Goal: Register for event/course

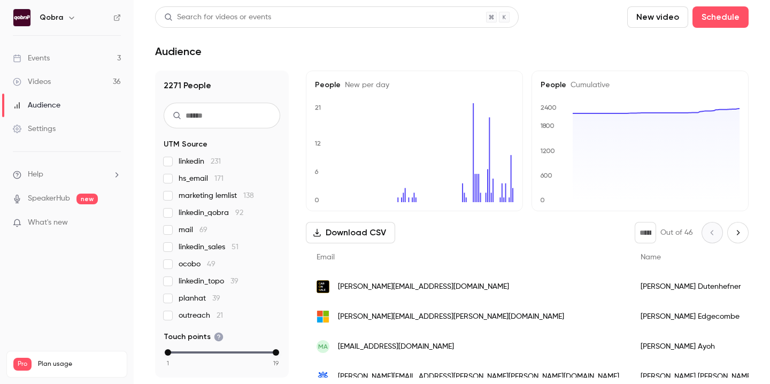
click at [81, 60] on link "Events 3" at bounding box center [67, 59] width 134 height 24
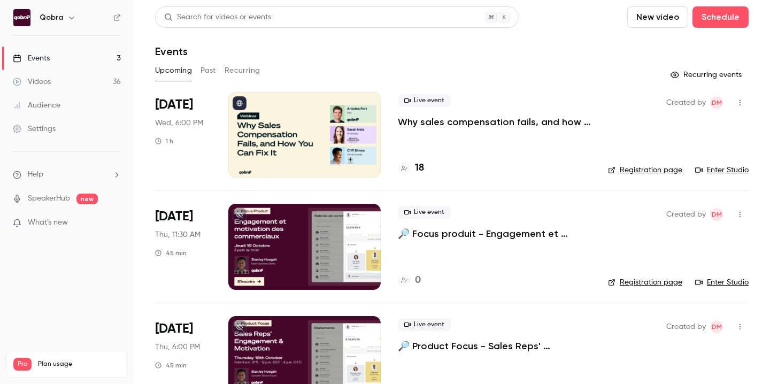
click at [300, 133] on div at bounding box center [304, 135] width 152 height 86
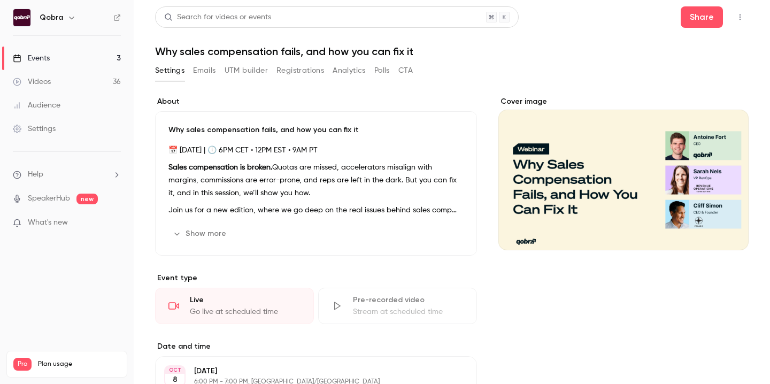
click at [293, 72] on button "Registrations" at bounding box center [301, 70] width 48 height 17
